Goal: Task Accomplishment & Management: Manage account settings

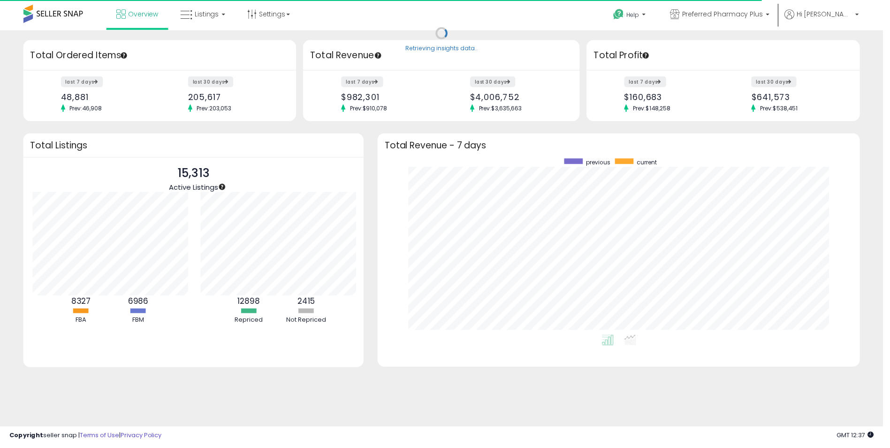
scroll to position [469090, 468800]
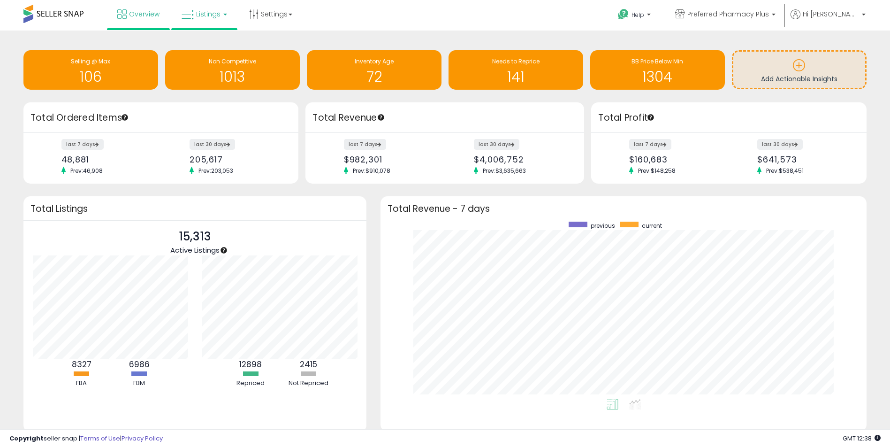
click at [206, 17] on span "Listings" at bounding box center [208, 13] width 24 height 9
click at [204, 48] on icon at bounding box center [211, 46] width 41 height 12
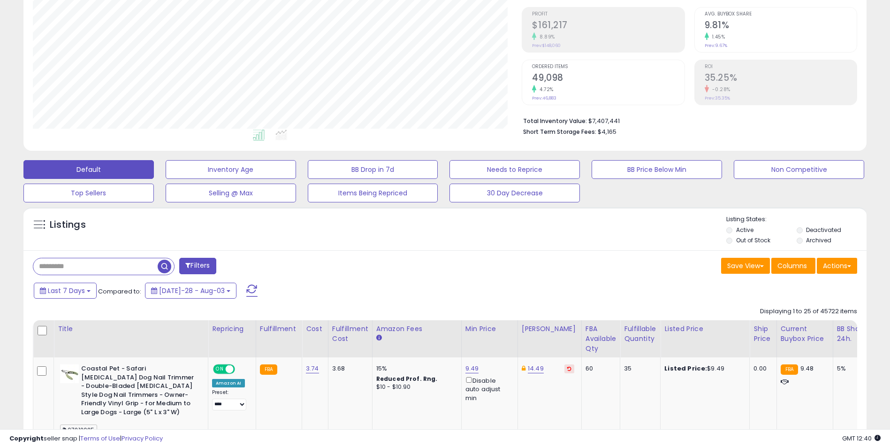
scroll to position [141, 0]
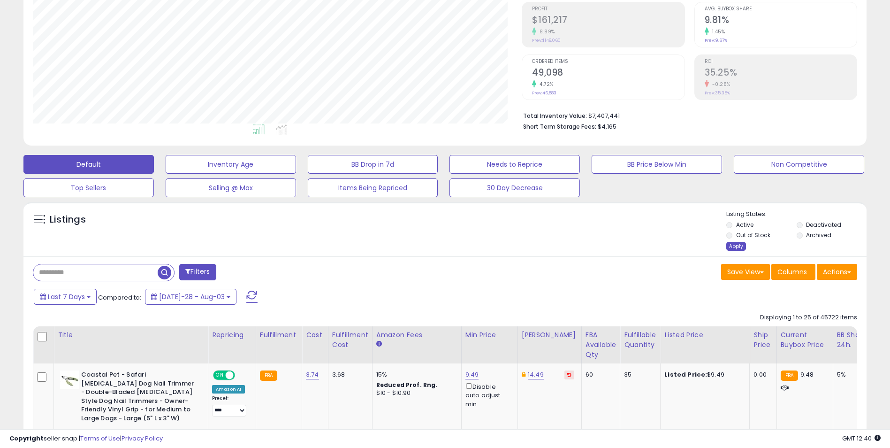
click at [735, 244] on div "Apply" at bounding box center [736, 246] width 20 height 9
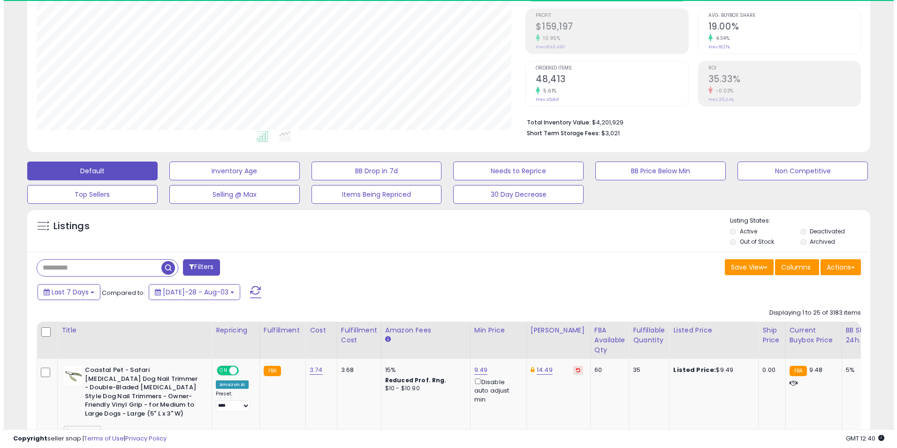
scroll to position [192, 489]
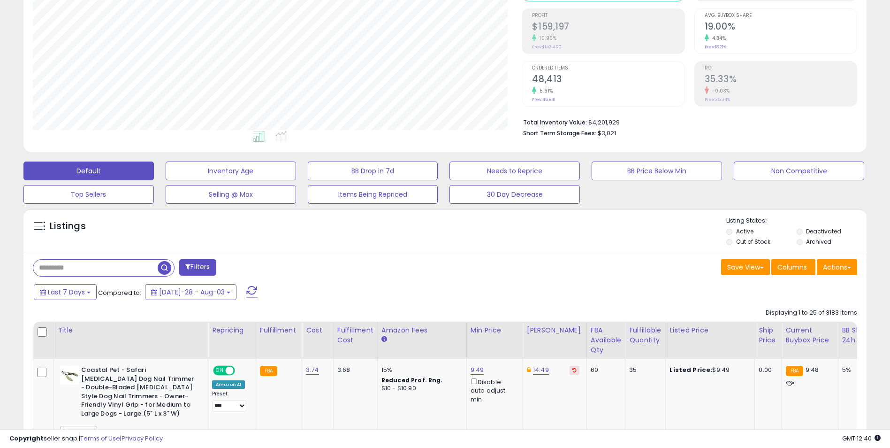
click at [200, 268] on button "Filters" at bounding box center [197, 267] width 37 height 16
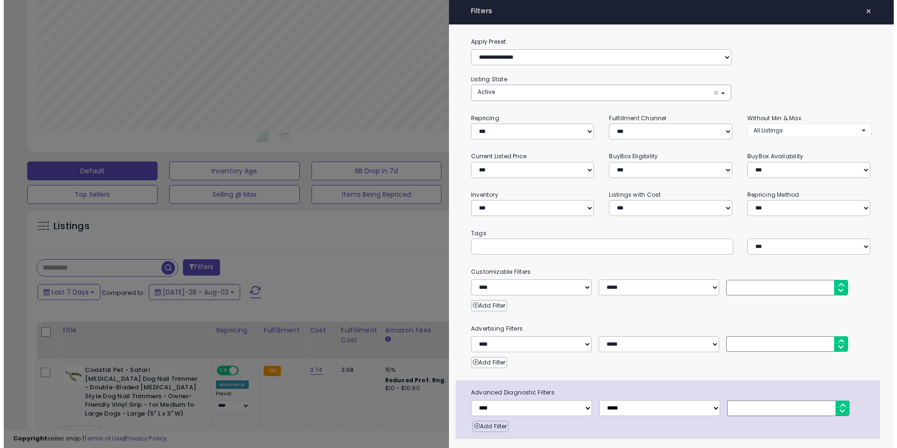
scroll to position [192, 493]
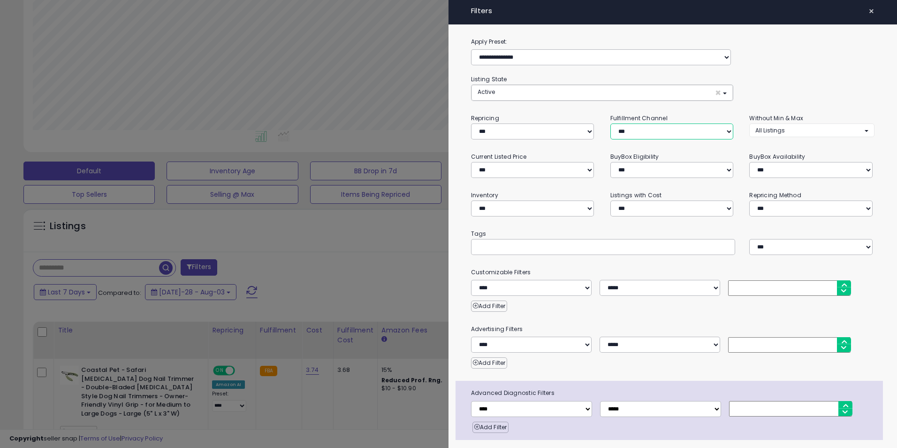
click at [649, 134] on select "*** *** *** ***" at bounding box center [672, 131] width 123 height 16
select select "***"
click at [611, 123] on select "*** *** *** ***" at bounding box center [672, 131] width 123 height 16
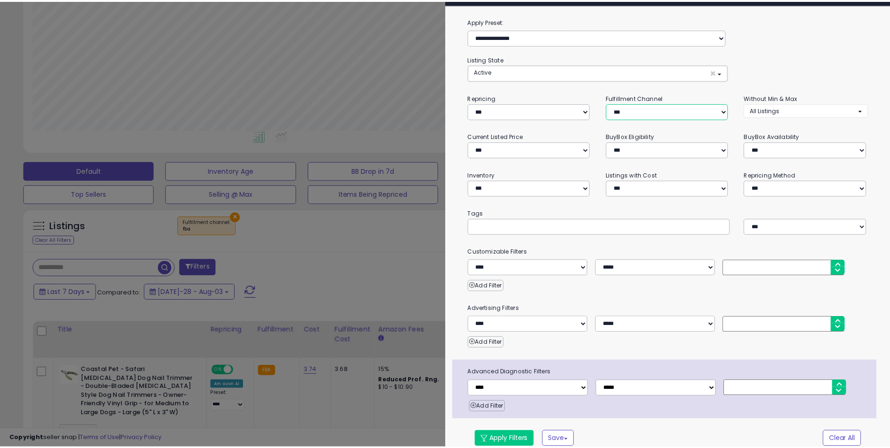
scroll to position [30, 0]
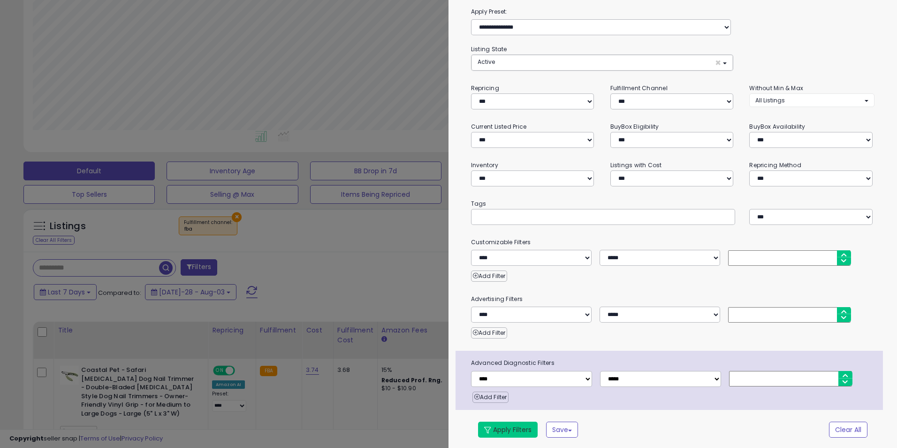
click at [515, 433] on button "Apply Filters" at bounding box center [508, 429] width 60 height 16
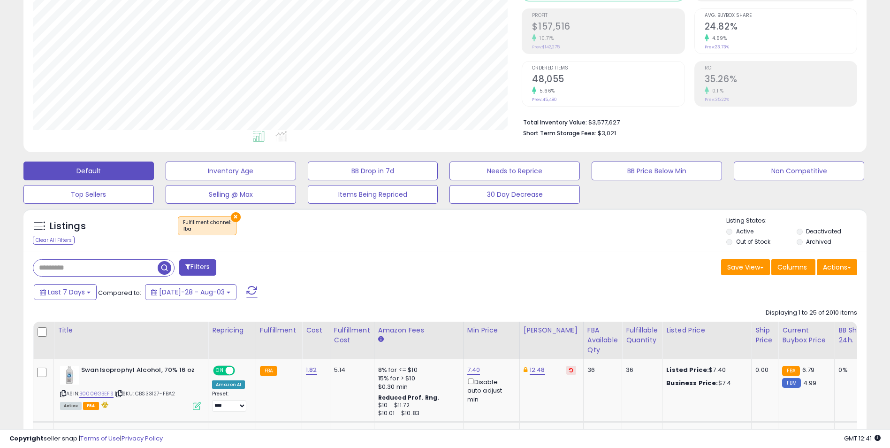
scroll to position [192, 489]
click at [837, 262] on button "Actions" at bounding box center [837, 267] width 40 height 16
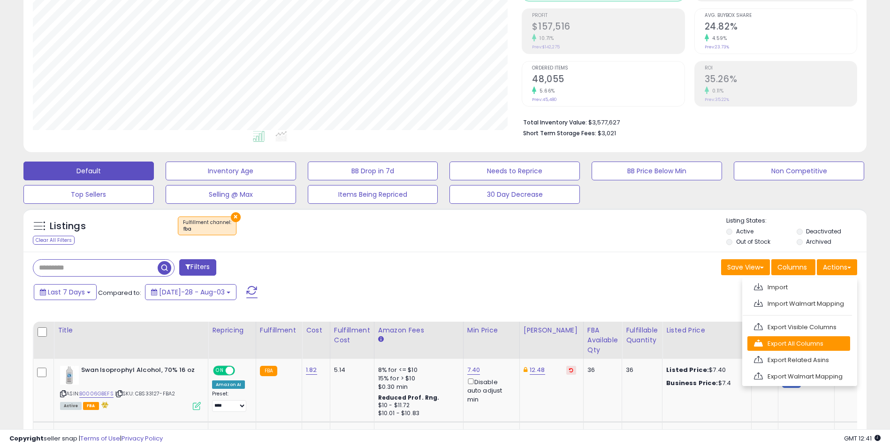
click at [815, 339] on link "Export All Columns" at bounding box center [799, 343] width 103 height 15
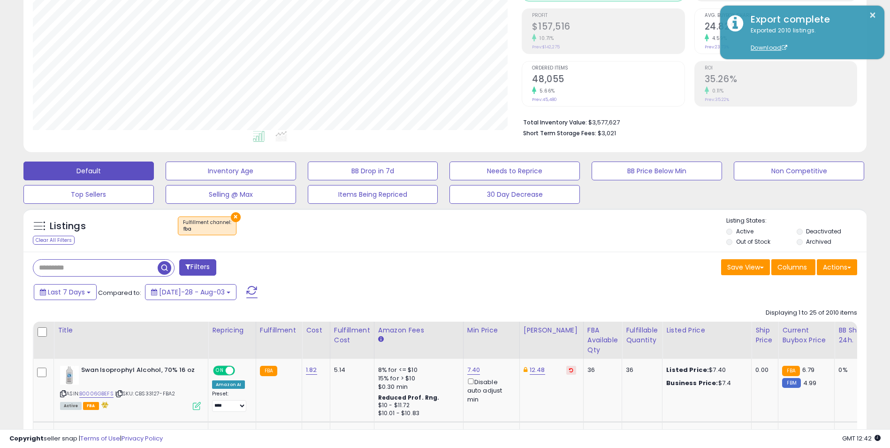
scroll to position [0, 0]
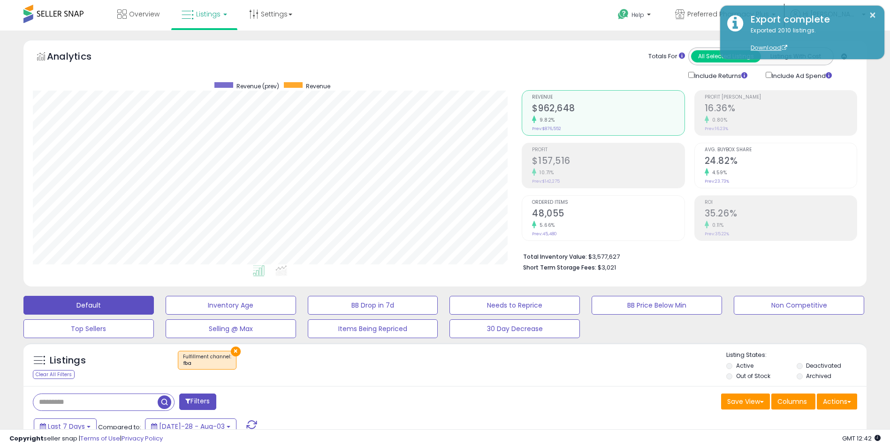
click at [550, 13] on div "Overview Listings" at bounding box center [287, 20] width 588 height 40
click at [685, 14] on icon at bounding box center [680, 14] width 10 height 10
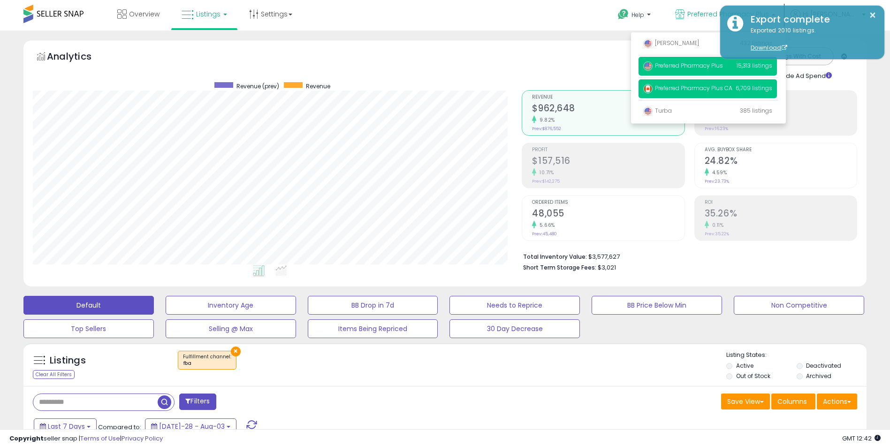
click at [689, 85] on span "Preferred Pharmacy Plus CA" at bounding box center [687, 88] width 89 height 8
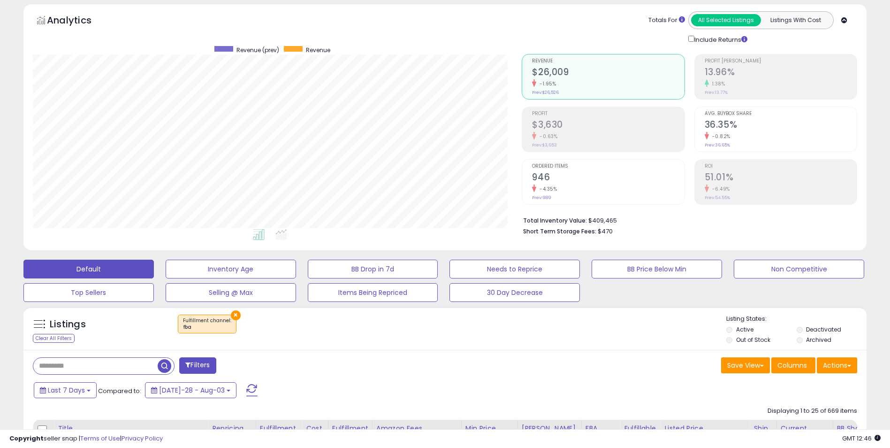
scroll to position [141, 0]
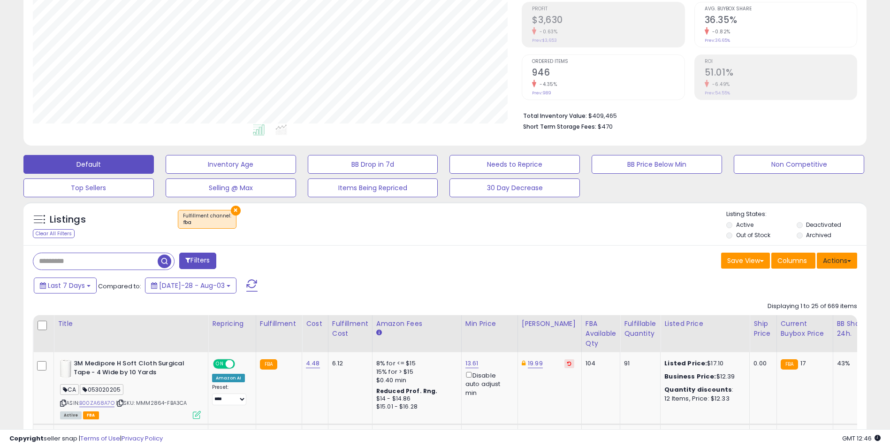
click at [836, 259] on button "Actions" at bounding box center [837, 260] width 40 height 16
click at [811, 321] on link "Export All Columns" at bounding box center [799, 320] width 103 height 15
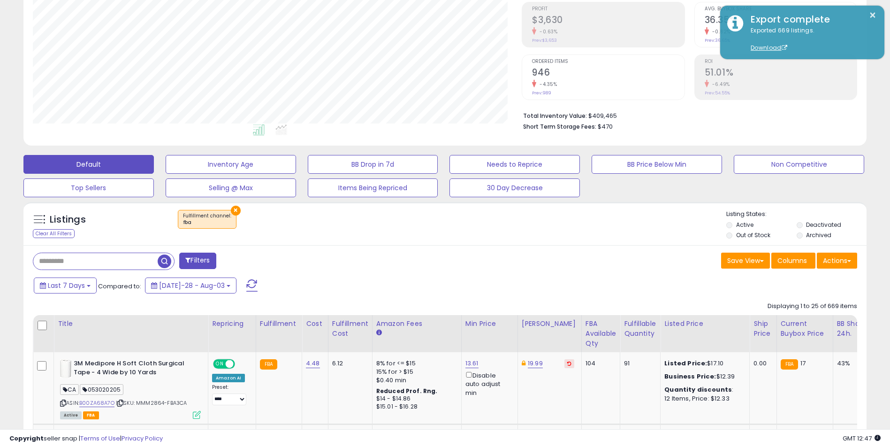
click at [575, 237] on div "Listings Clear All Filters × Fulfillment channel : fba" at bounding box center [444, 226] width 843 height 32
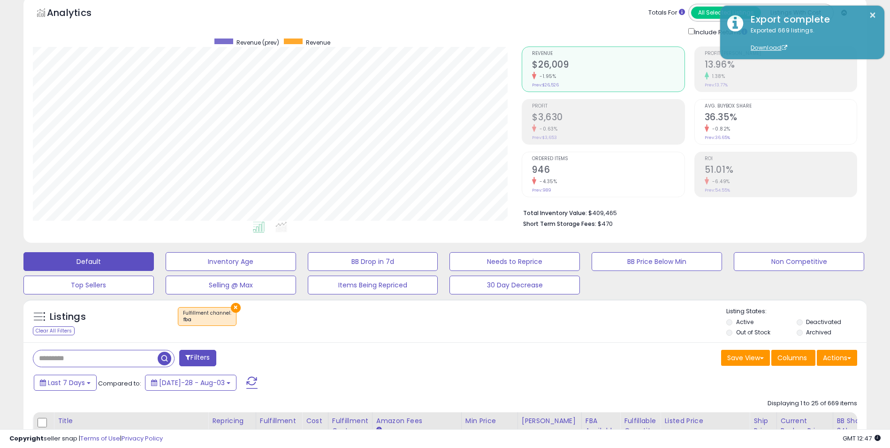
scroll to position [0, 0]
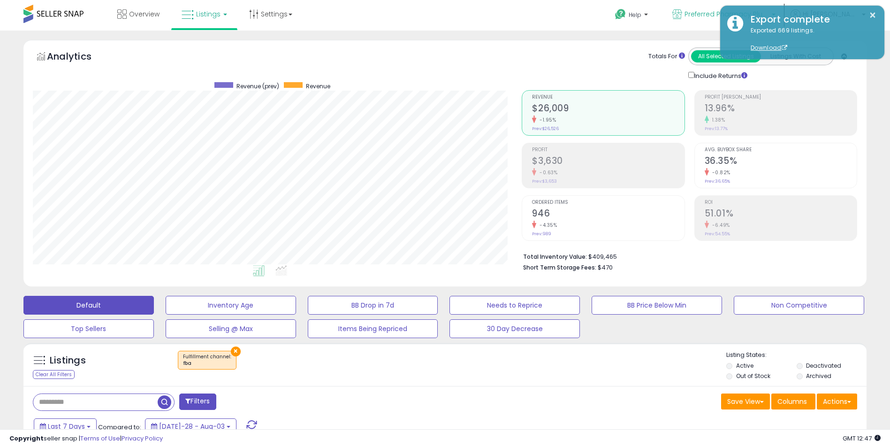
click at [682, 15] on icon at bounding box center [677, 14] width 10 height 10
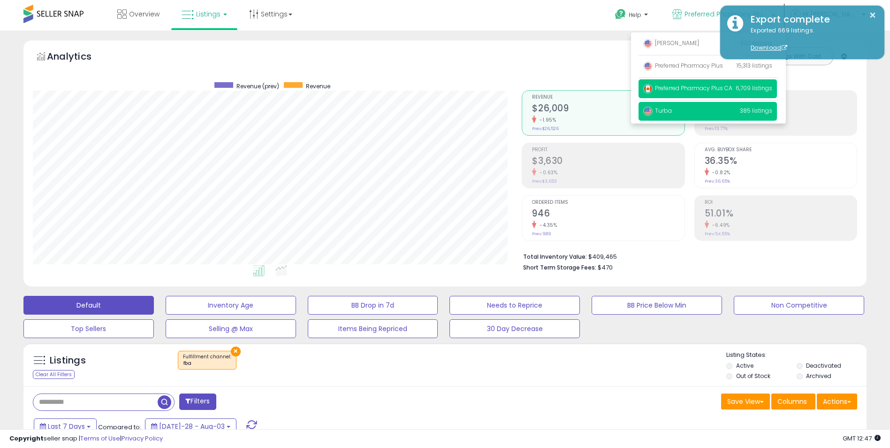
click at [672, 107] on span "Turba" at bounding box center [657, 111] width 29 height 8
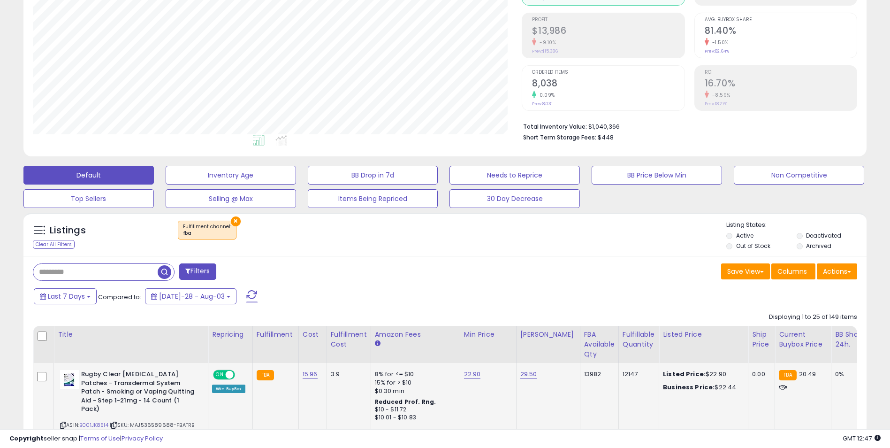
scroll to position [141, 0]
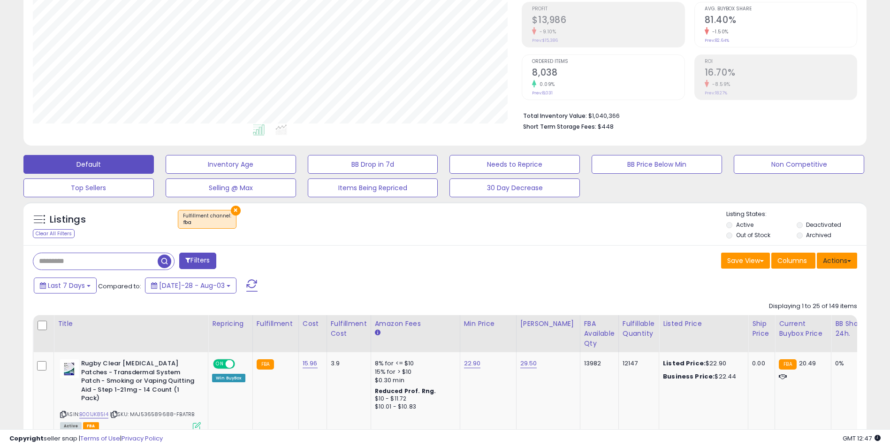
click at [840, 264] on button "Actions" at bounding box center [837, 260] width 40 height 16
click at [805, 325] on link "Export All Columns" at bounding box center [799, 320] width 103 height 15
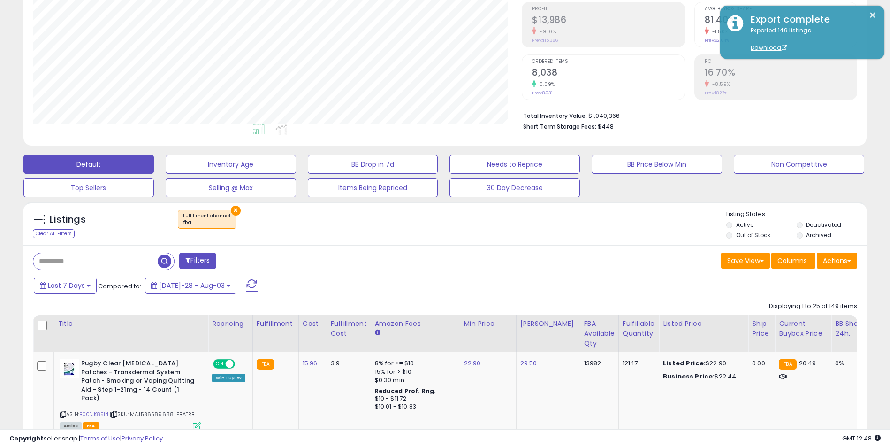
click at [233, 210] on button "×" at bounding box center [236, 211] width 10 height 10
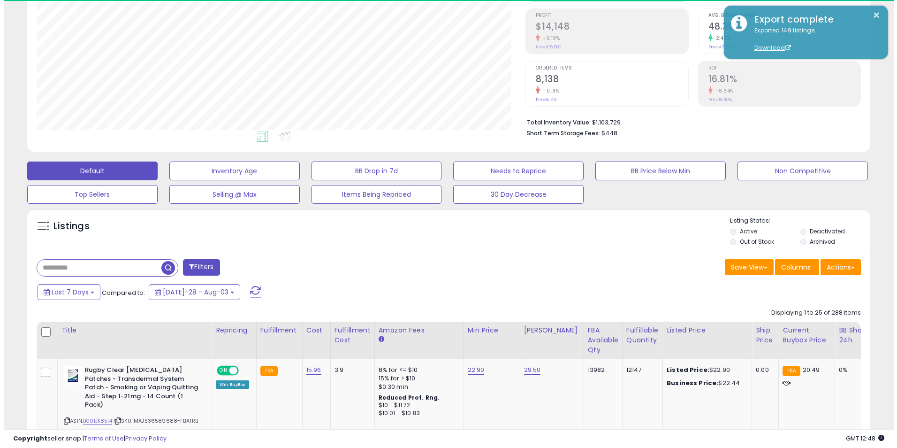
scroll to position [192, 489]
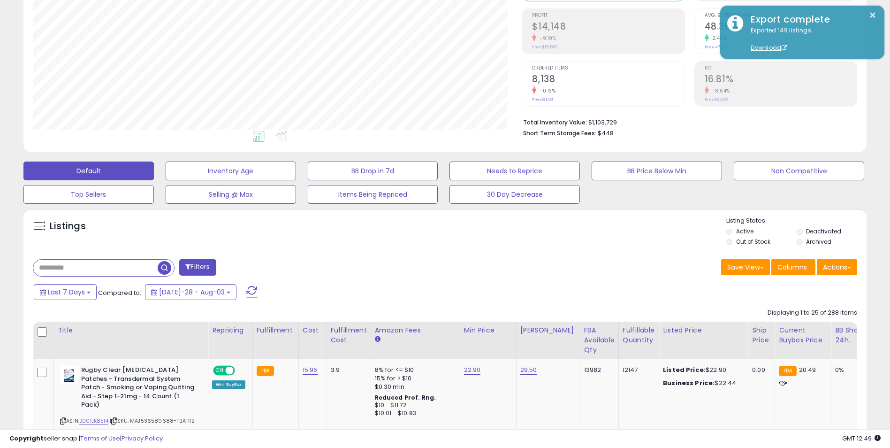
click at [201, 268] on button "Filters" at bounding box center [197, 267] width 37 height 16
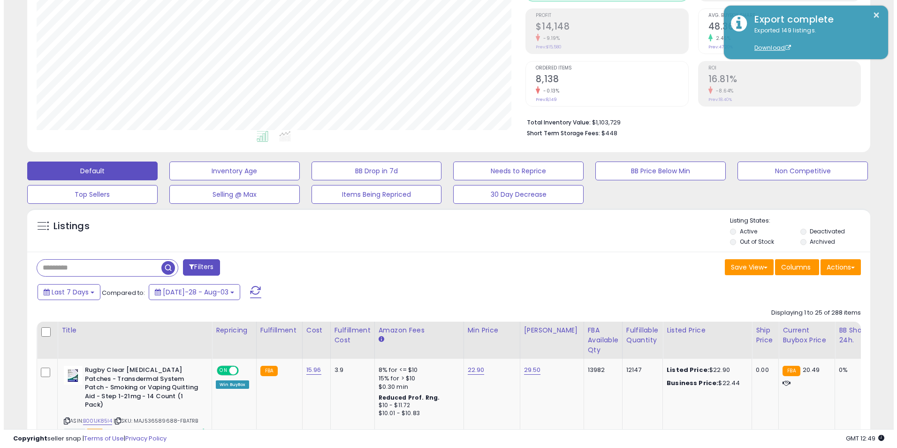
scroll to position [192, 493]
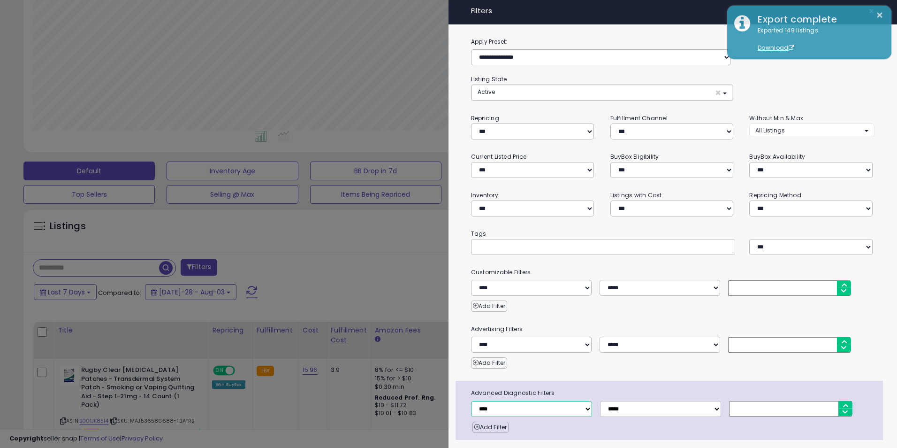
click at [514, 412] on select "**********" at bounding box center [531, 409] width 121 height 16
select select "**********"
click at [471, 401] on select "**********" at bounding box center [531, 409] width 121 height 16
drag, startPoint x: 648, startPoint y: 406, endPoint x: 645, endPoint y: 399, distance: 7.8
click at [648, 406] on select "**********" at bounding box center [660, 409] width 121 height 16
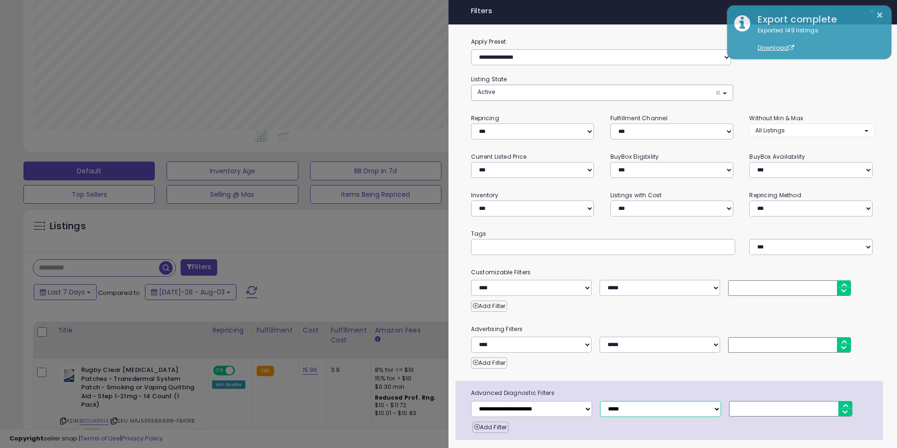
select select "*"
click at [600, 401] on select "**********" at bounding box center [660, 409] width 121 height 16
click at [754, 408] on input "number" at bounding box center [790, 408] width 123 height 15
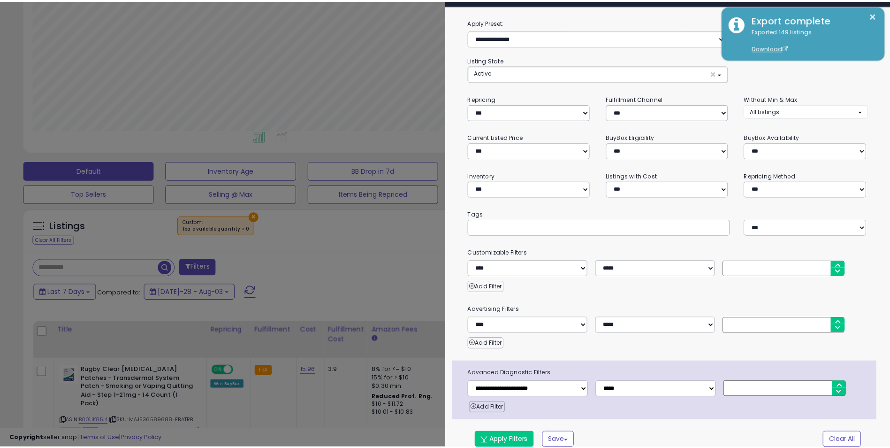
scroll to position [30, 0]
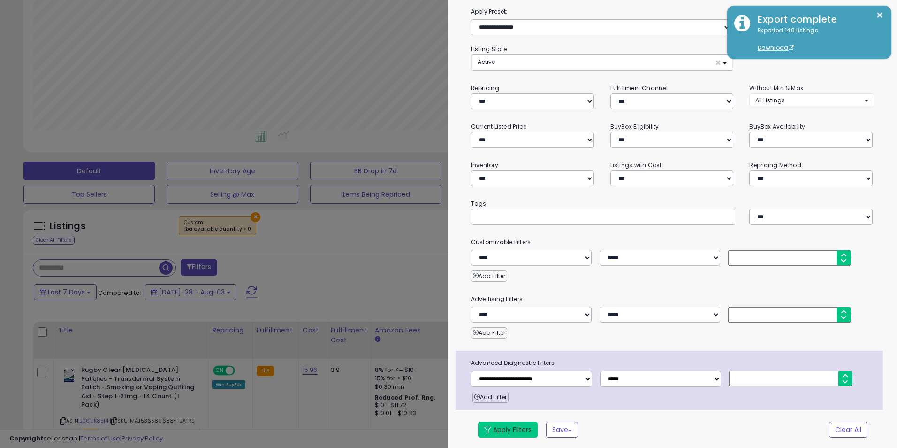
type input "*"
click at [497, 431] on button "Apply Filters" at bounding box center [508, 429] width 60 height 16
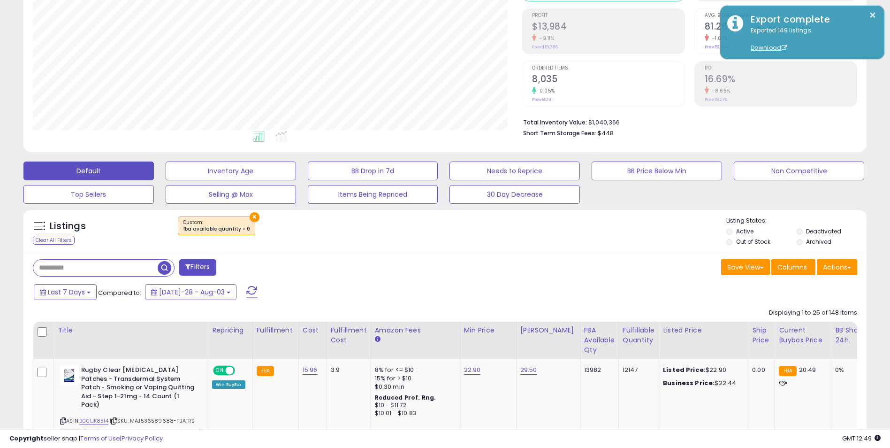
scroll to position [192, 489]
click at [461, 275] on div "Save View Save As New View Update Current View Columns Actions Import Export Vi…" at bounding box center [655, 268] width 420 height 18
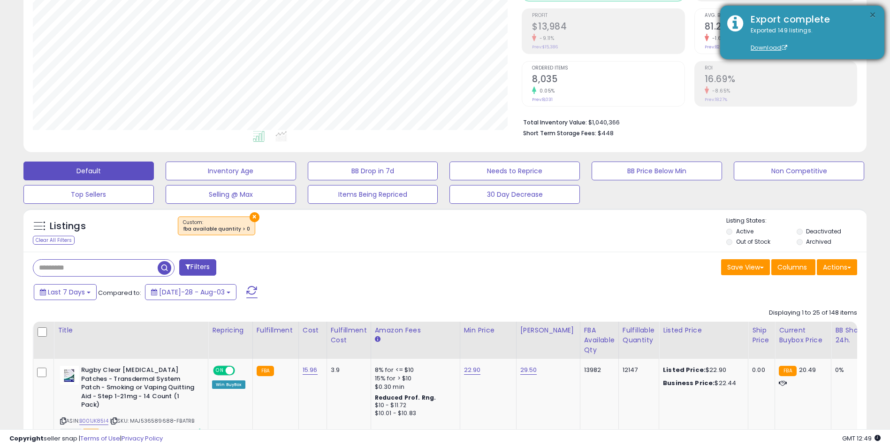
click at [874, 12] on button "×" at bounding box center [873, 15] width 8 height 12
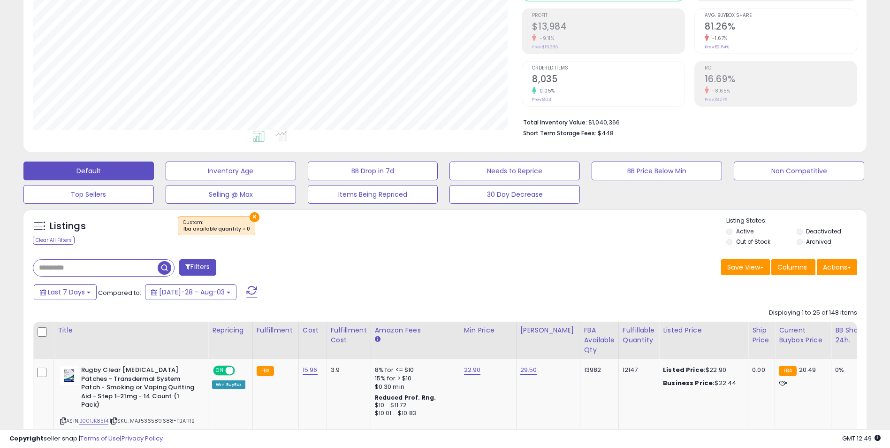
drag, startPoint x: 430, startPoint y: 262, endPoint x: 439, endPoint y: 279, distance: 18.9
click at [432, 263] on div "Filters" at bounding box center [236, 268] width 420 height 19
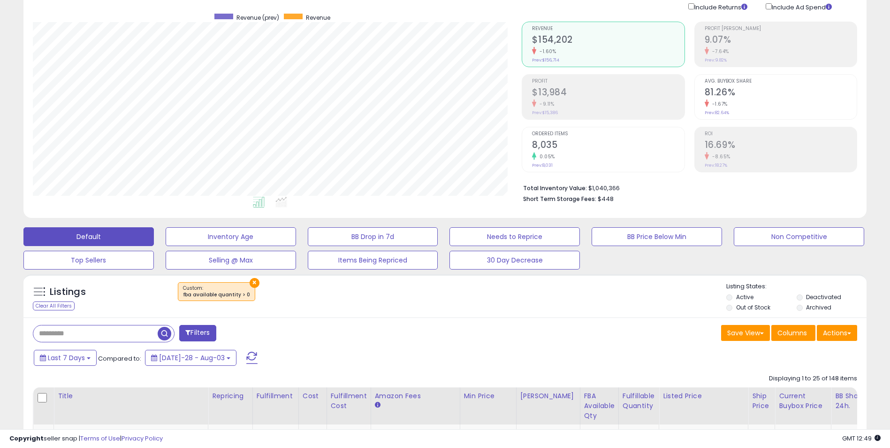
scroll to position [0, 0]
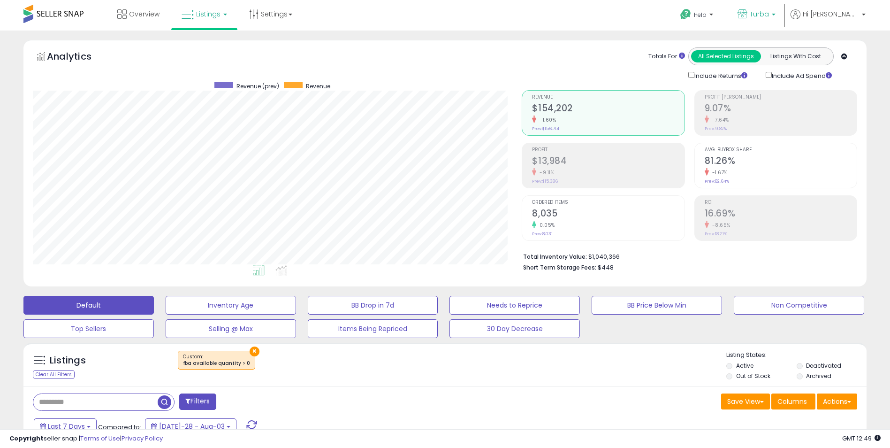
click at [769, 21] on link "Turba" at bounding box center [757, 15] width 52 height 31
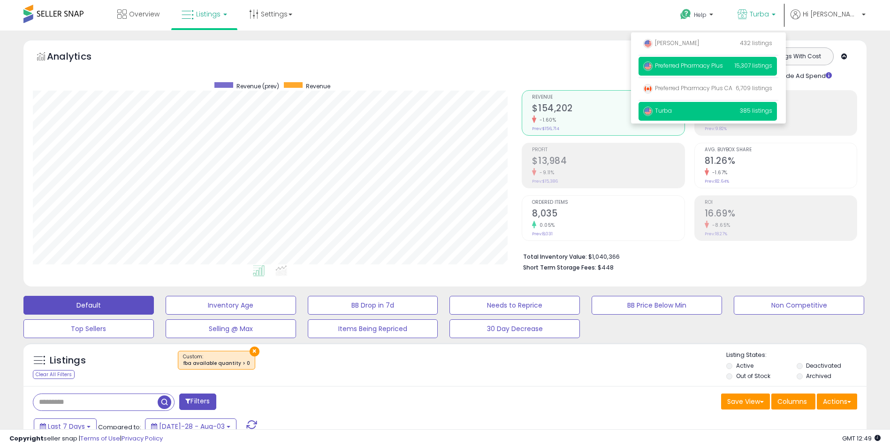
click at [723, 63] on span "Preferred Pharmacy Plus" at bounding box center [683, 65] width 80 height 8
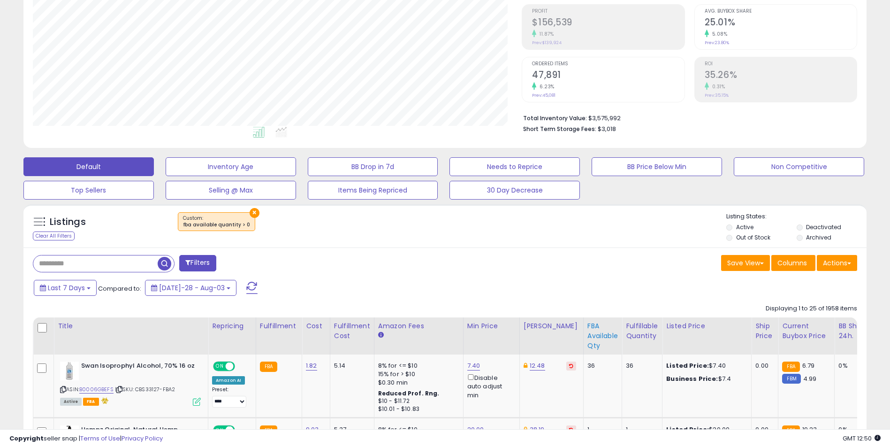
scroll to position [141, 0]
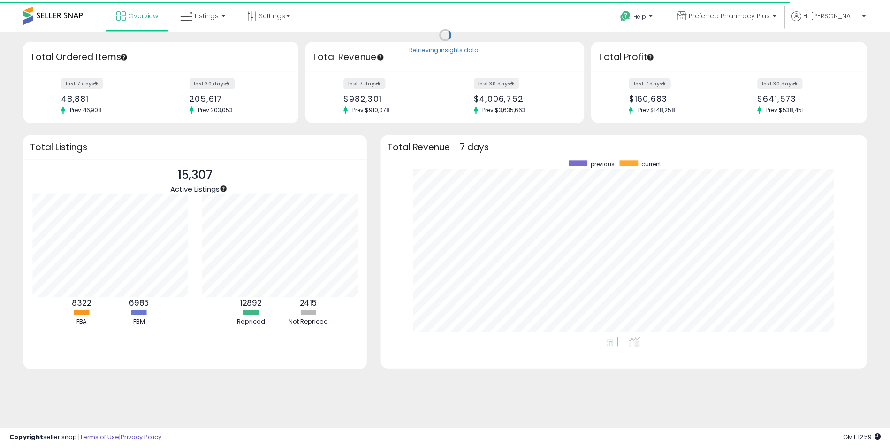
scroll to position [469090, 468800]
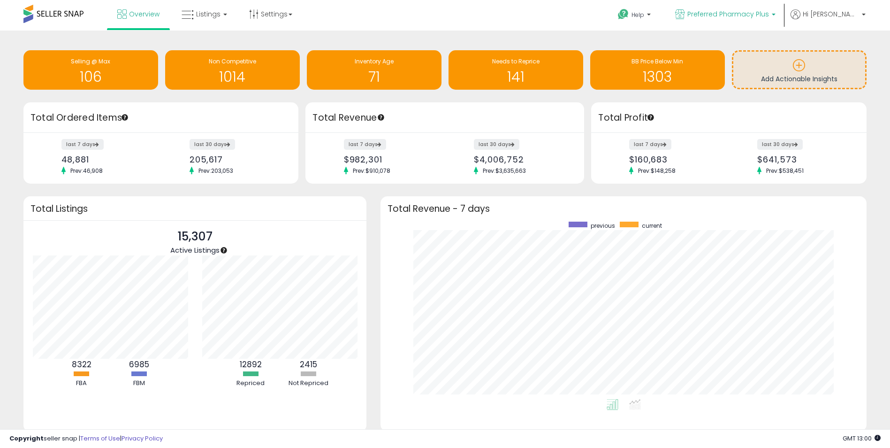
click at [744, 9] on span "Preferred Pharmacy Plus" at bounding box center [728, 13] width 82 height 9
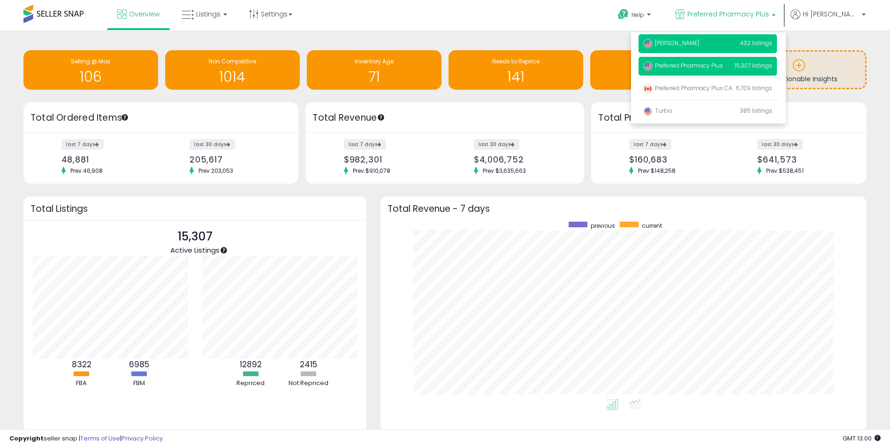
click at [699, 44] on span "[PERSON_NAME]" at bounding box center [671, 43] width 56 height 8
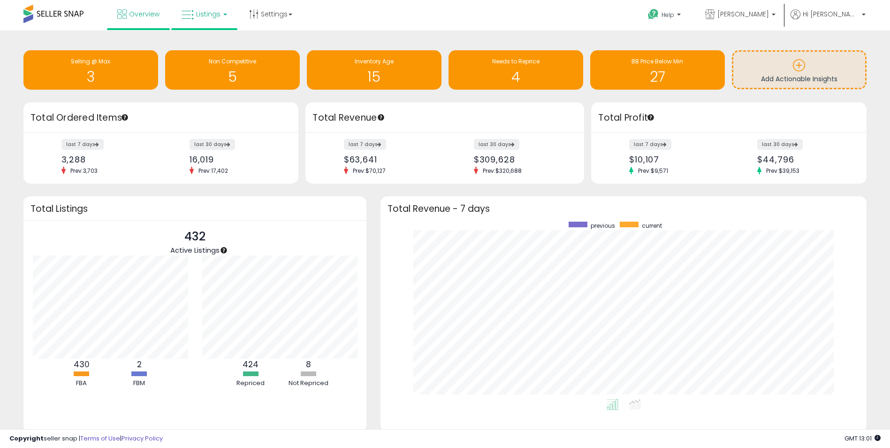
click at [201, 19] on link "Listings" at bounding box center [205, 14] width 60 height 28
click at [208, 45] on icon at bounding box center [211, 46] width 41 height 12
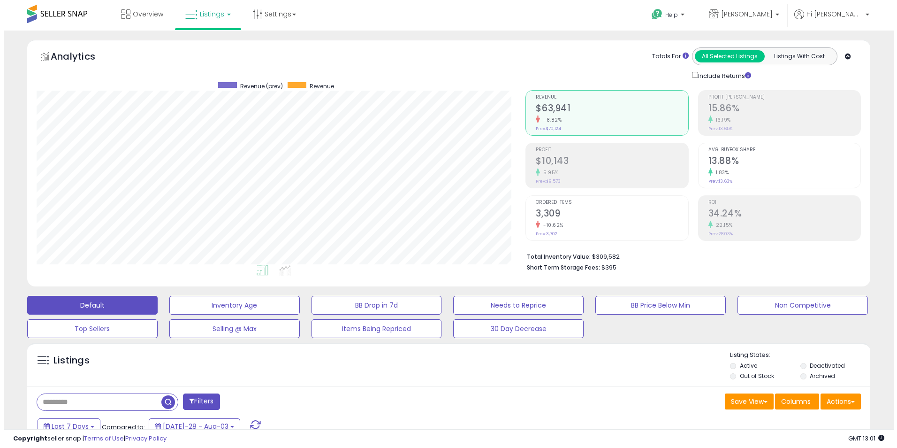
scroll to position [192, 489]
drag, startPoint x: 587, startPoint y: 256, endPoint x: 630, endPoint y: 256, distance: 43.2
click at [630, 256] on li "Total Inventory Value: $309,582" at bounding box center [686, 255] width 327 height 11
copy li "$309,582"
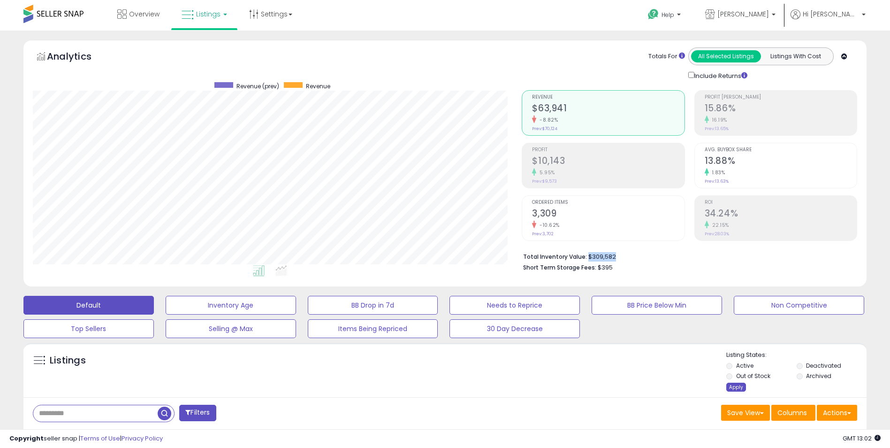
click at [733, 385] on div "Apply" at bounding box center [736, 386] width 20 height 9
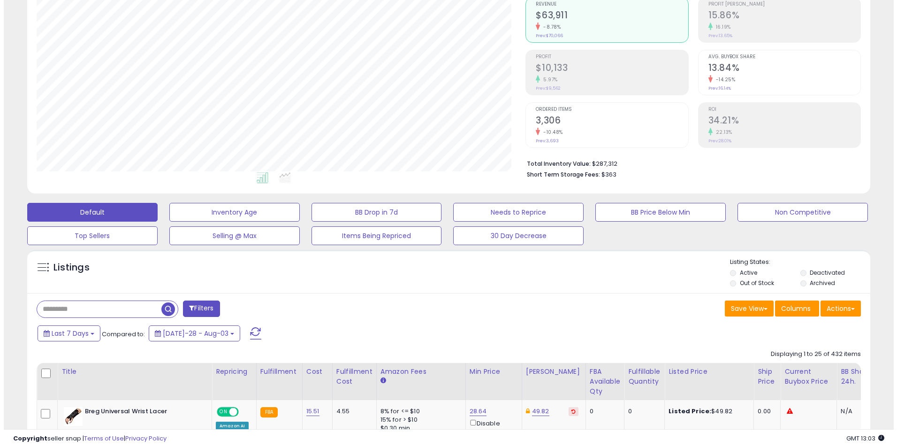
scroll to position [94, 0]
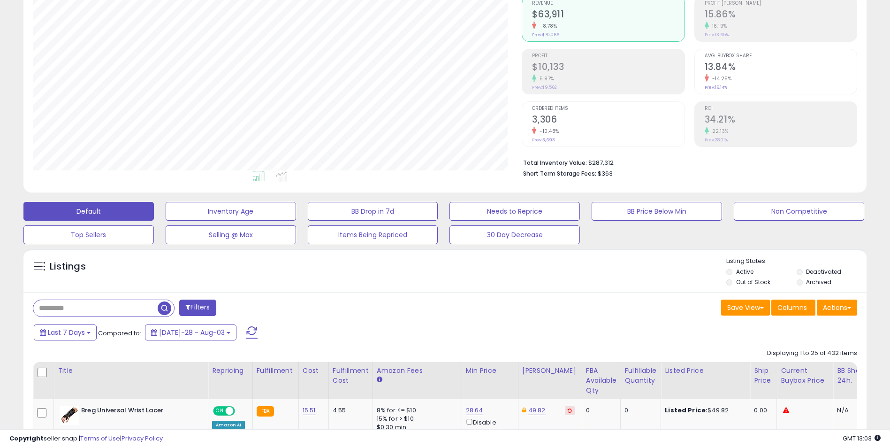
click at [193, 304] on button "Filters" at bounding box center [197, 307] width 37 height 16
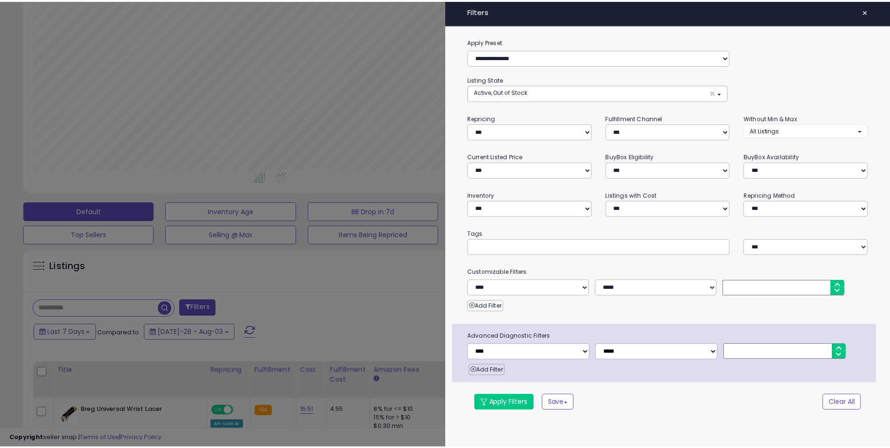
scroll to position [192, 493]
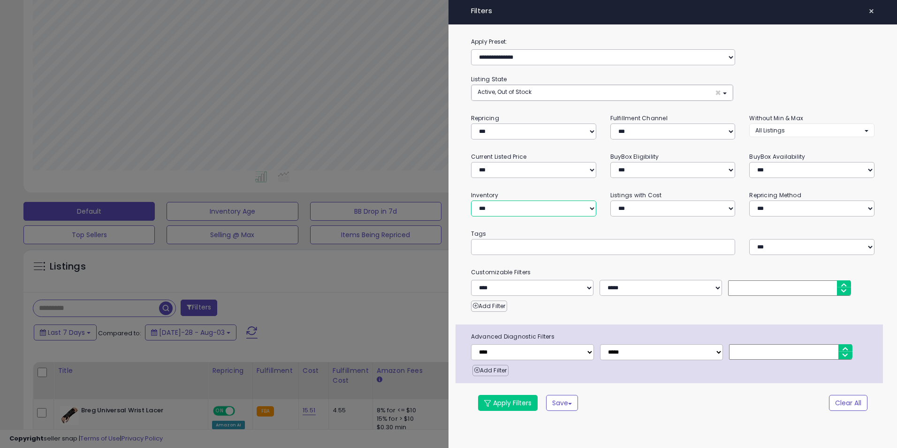
drag, startPoint x: 496, startPoint y: 210, endPoint x: 497, endPoint y: 218, distance: 8.1
click at [496, 210] on select "**********" at bounding box center [533, 208] width 125 height 16
select select "**********"
click at [471, 200] on select "**********" at bounding box center [533, 208] width 125 height 16
click at [509, 405] on button "Apply Filters" at bounding box center [508, 403] width 60 height 16
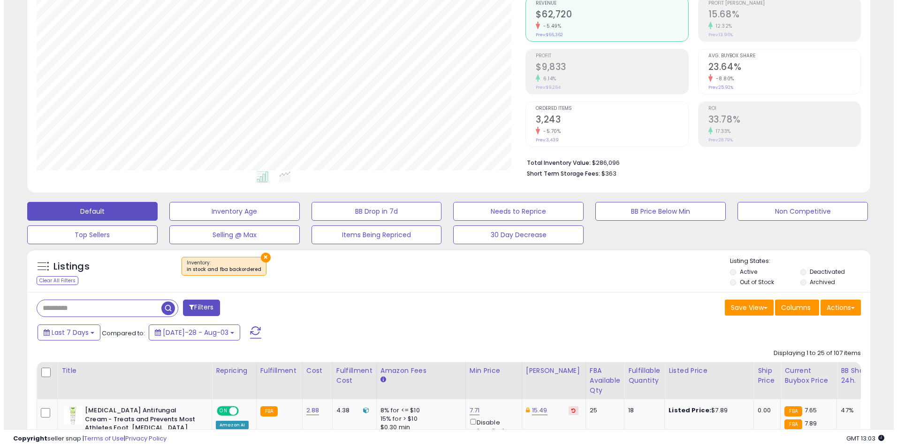
scroll to position [192, 489]
click at [804, 305] on span "Columns" at bounding box center [793, 307] width 30 height 9
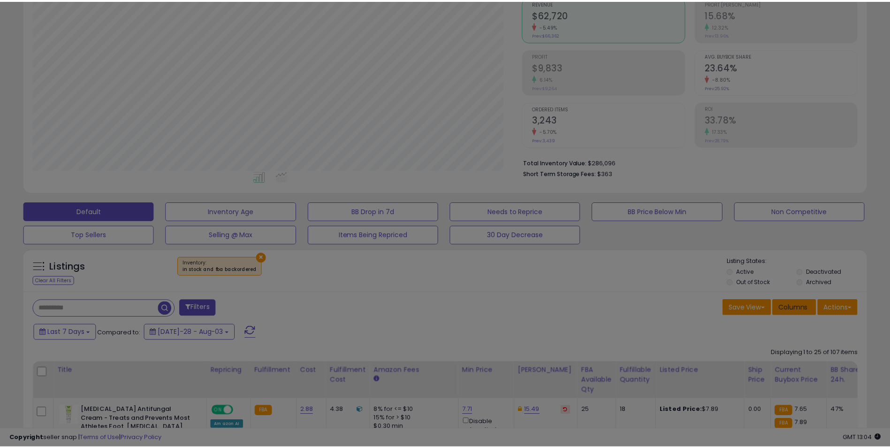
scroll to position [192, 493]
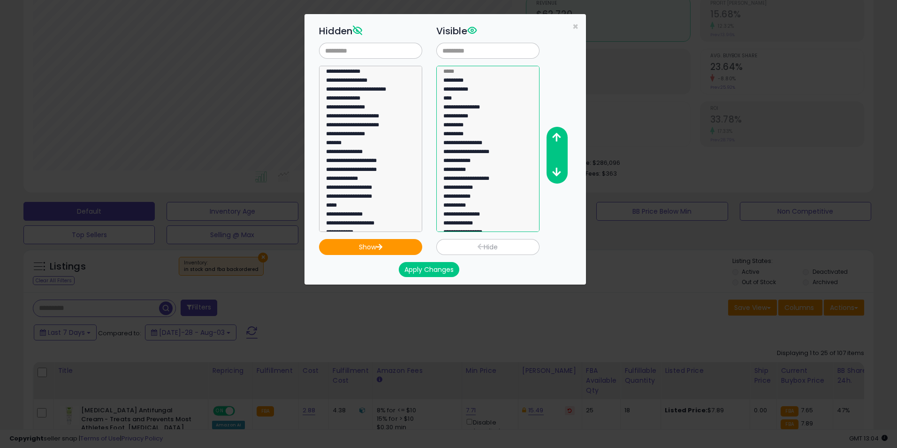
select select "**********"
click at [466, 229] on option "**********" at bounding box center [485, 233] width 84 height 9
click at [559, 139] on icon "button" at bounding box center [556, 137] width 8 height 10
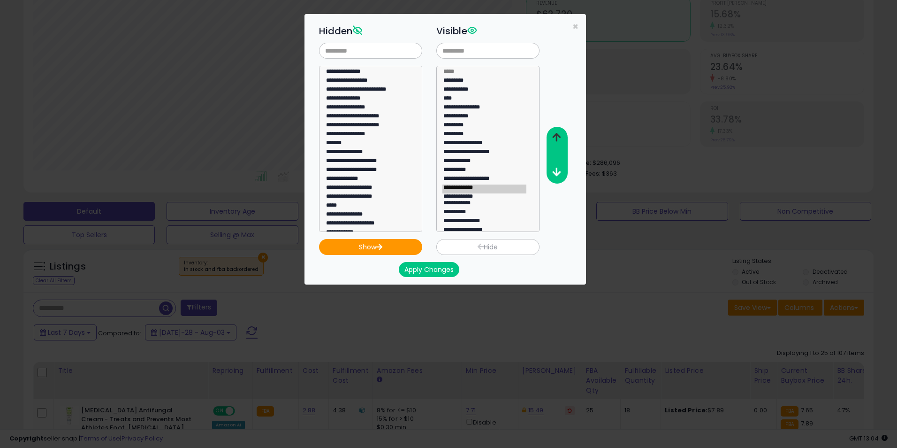
click at [559, 139] on icon "button" at bounding box center [556, 137] width 8 height 10
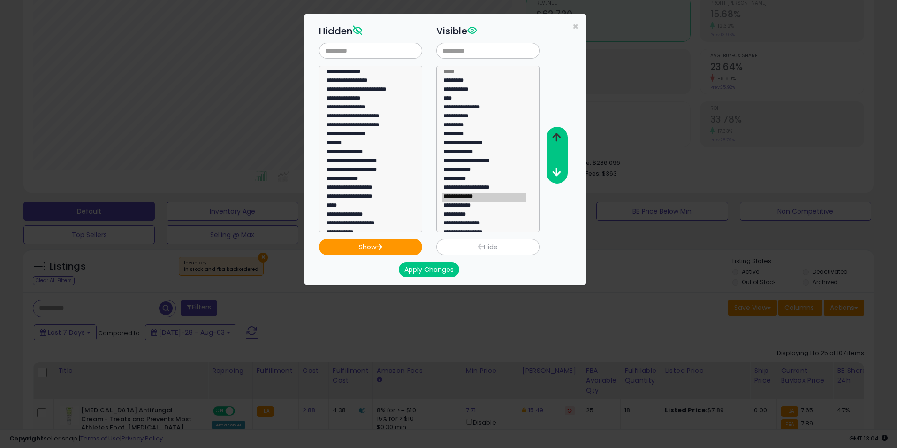
click at [559, 139] on icon "button" at bounding box center [556, 137] width 8 height 10
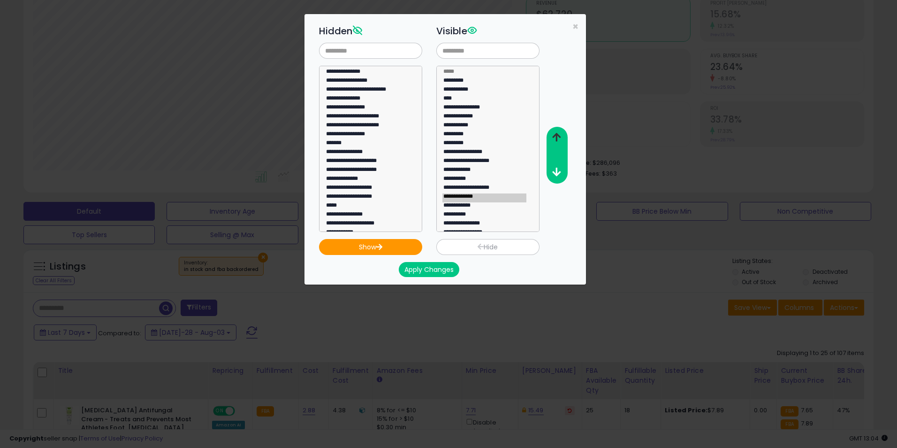
click at [559, 139] on icon "button" at bounding box center [556, 137] width 8 height 10
click at [423, 263] on button "Apply Changes" at bounding box center [429, 269] width 61 height 15
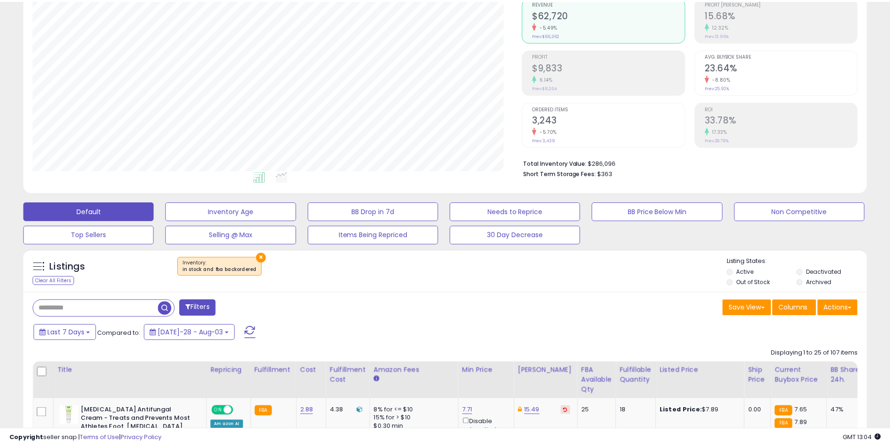
scroll to position [469075, 468778]
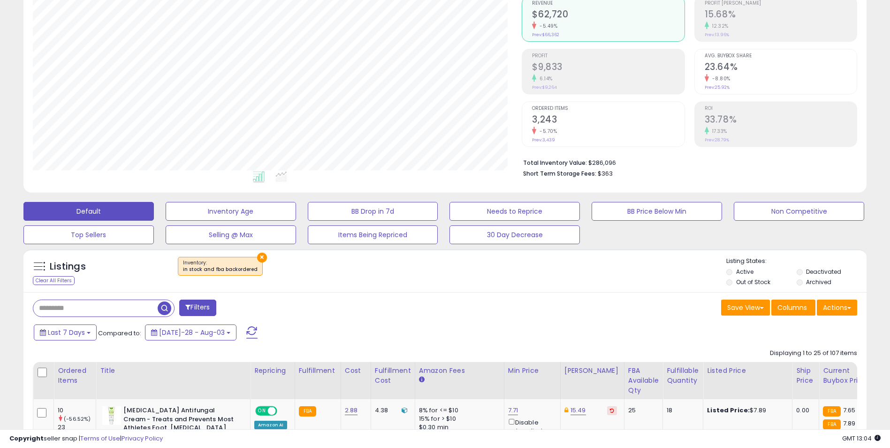
scroll to position [192, 489]
click at [71, 374] on div "Ordered Items" at bounding box center [75, 376] width 34 height 20
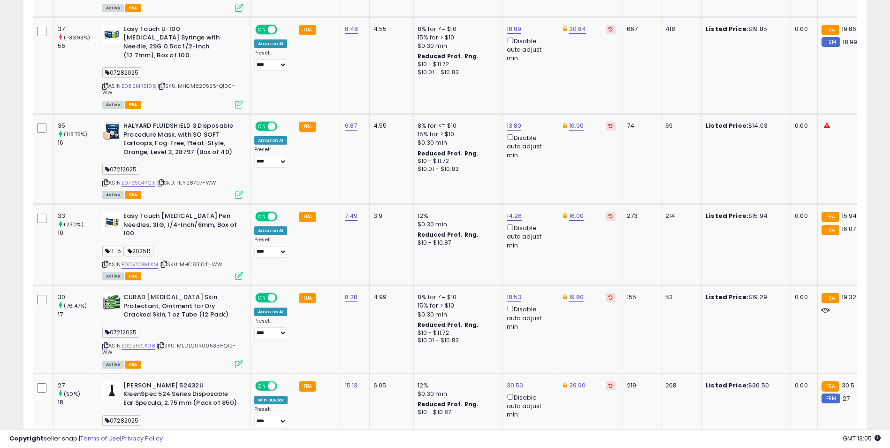
scroll to position [2278, 0]
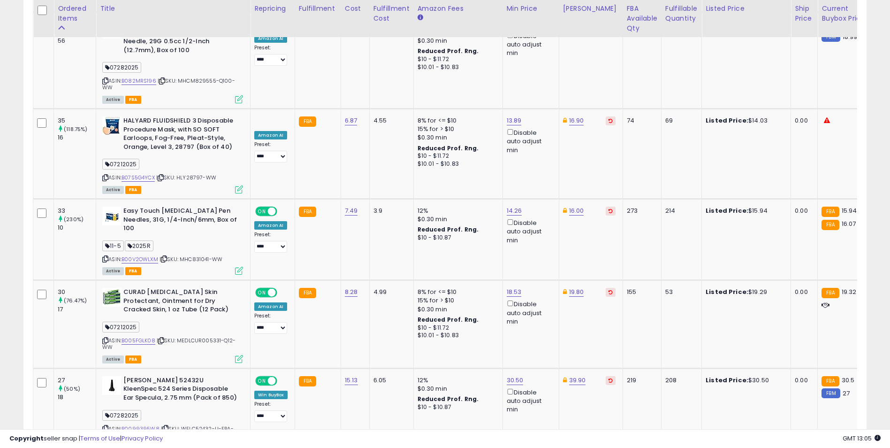
select select "**"
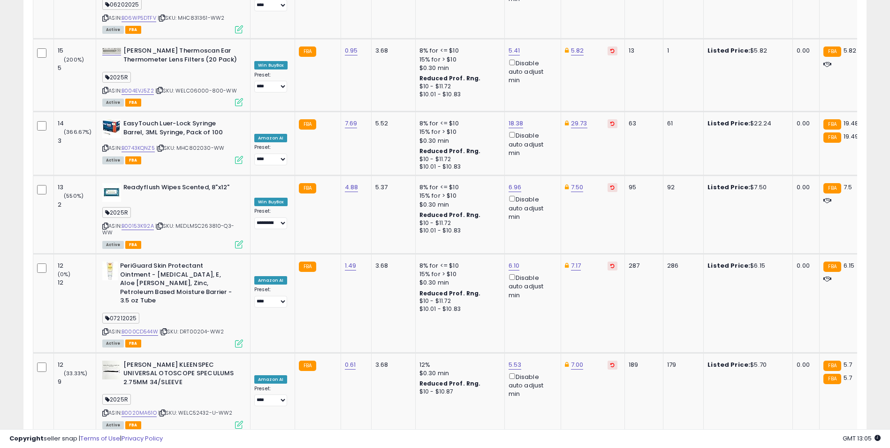
scroll to position [4180, 0]
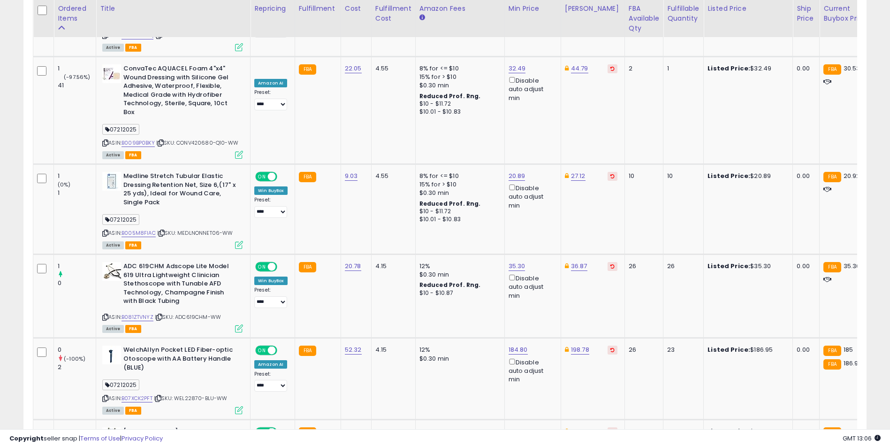
scroll to position [3909, 0]
